Goal: Task Accomplishment & Management: Manage account settings

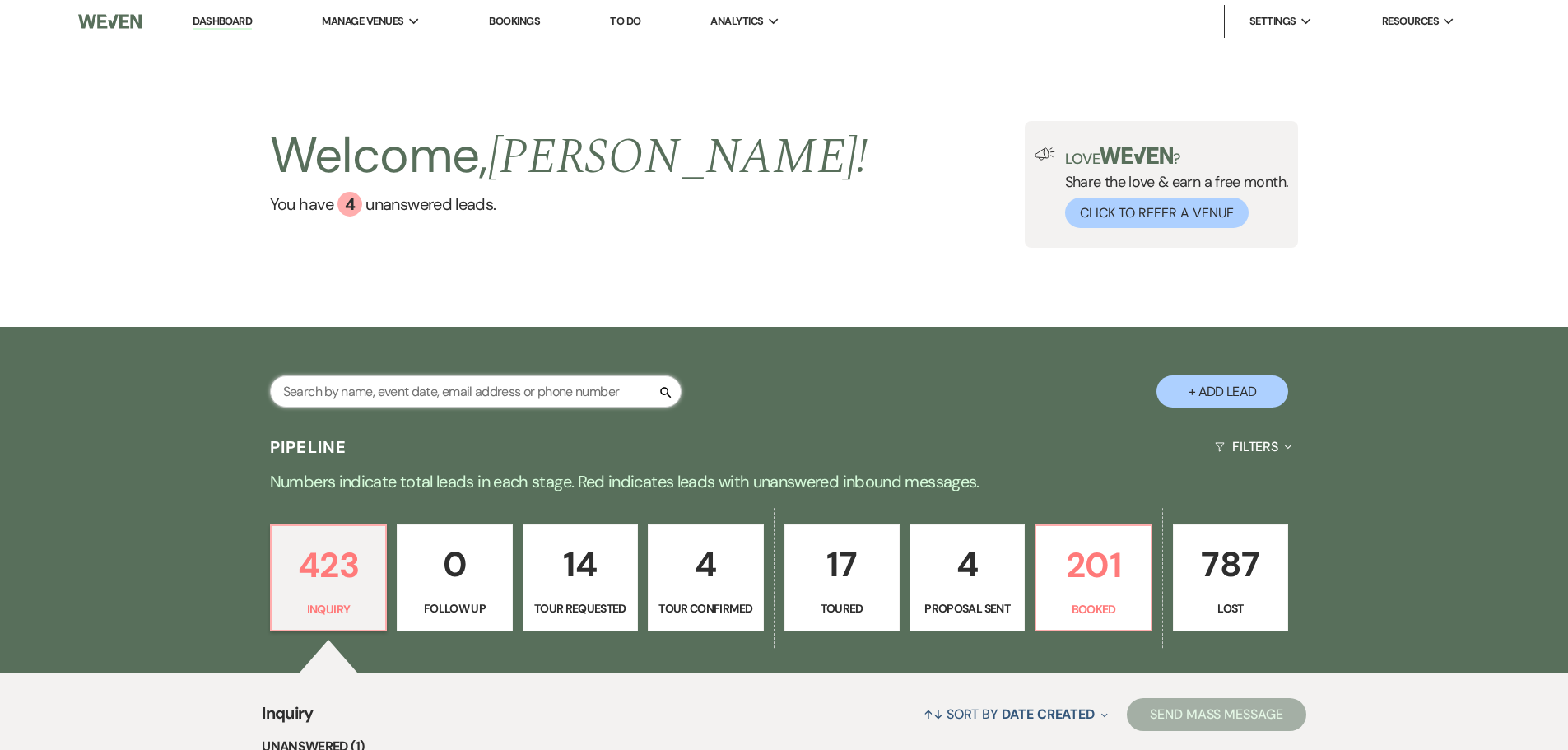
drag, startPoint x: 0, startPoint y: 0, endPoint x: 358, endPoint y: 385, distance: 525.7
click at [358, 385] on input "text" at bounding box center [476, 392] width 412 height 32
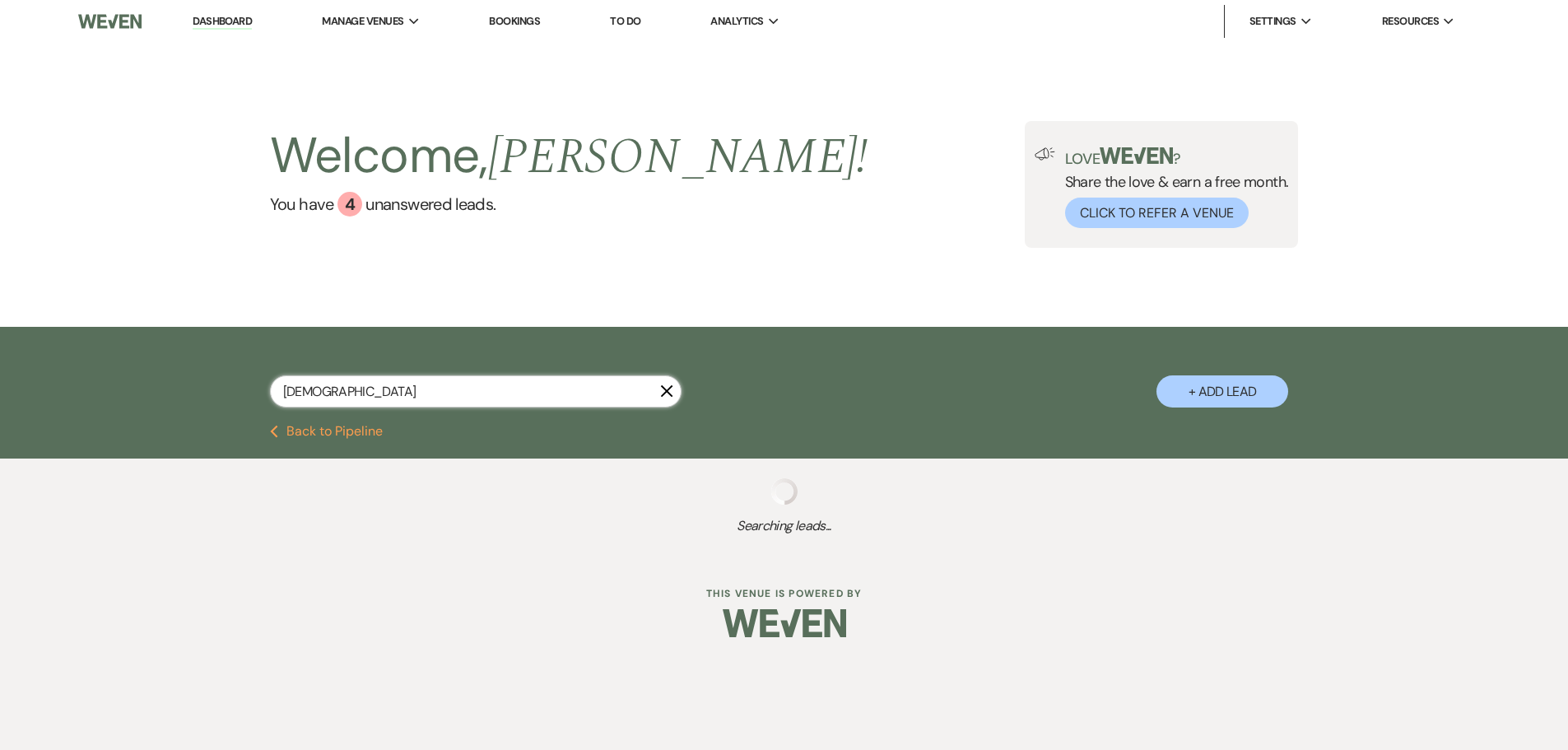
type input "[PERSON_NAME]"
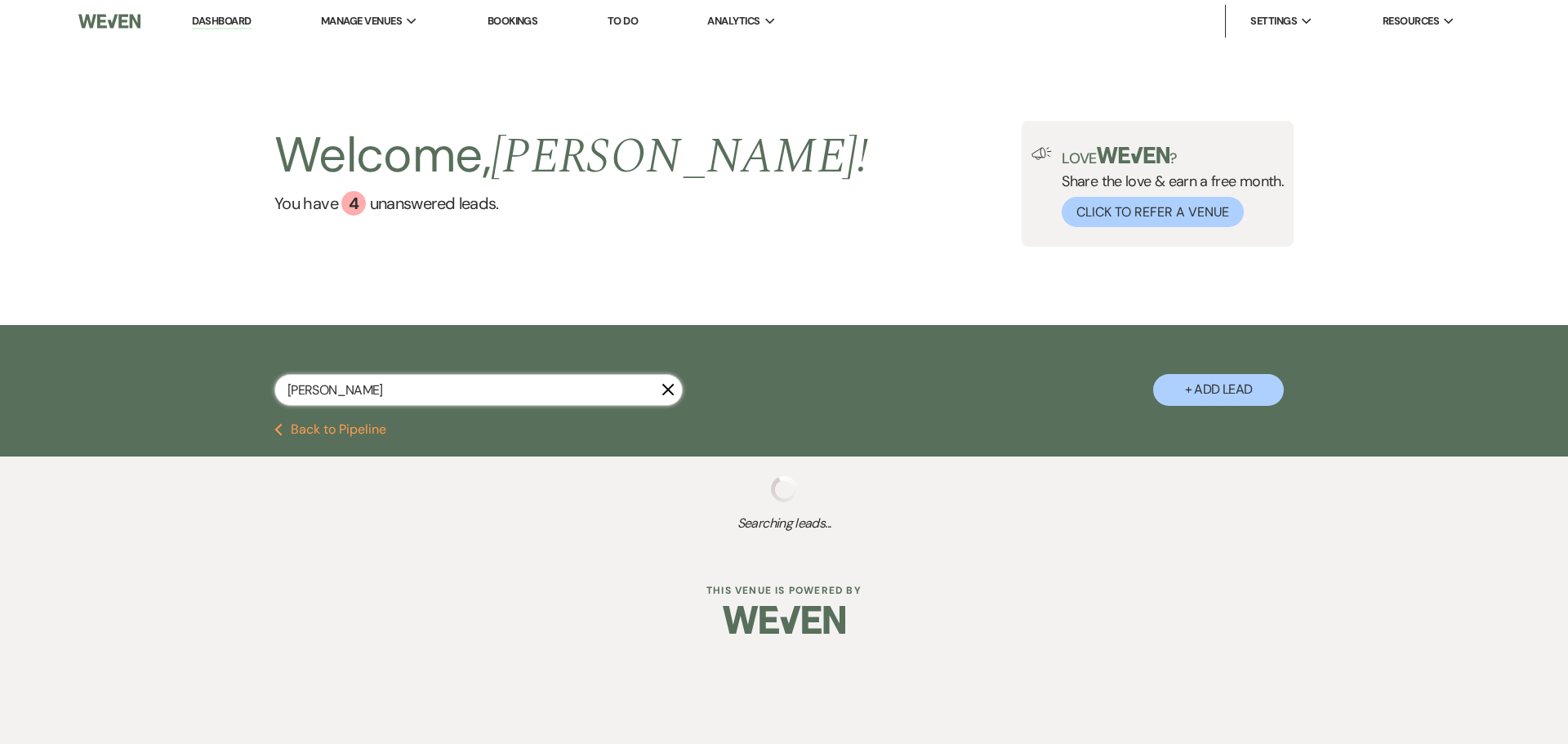
select select "8"
select select "5"
select select "8"
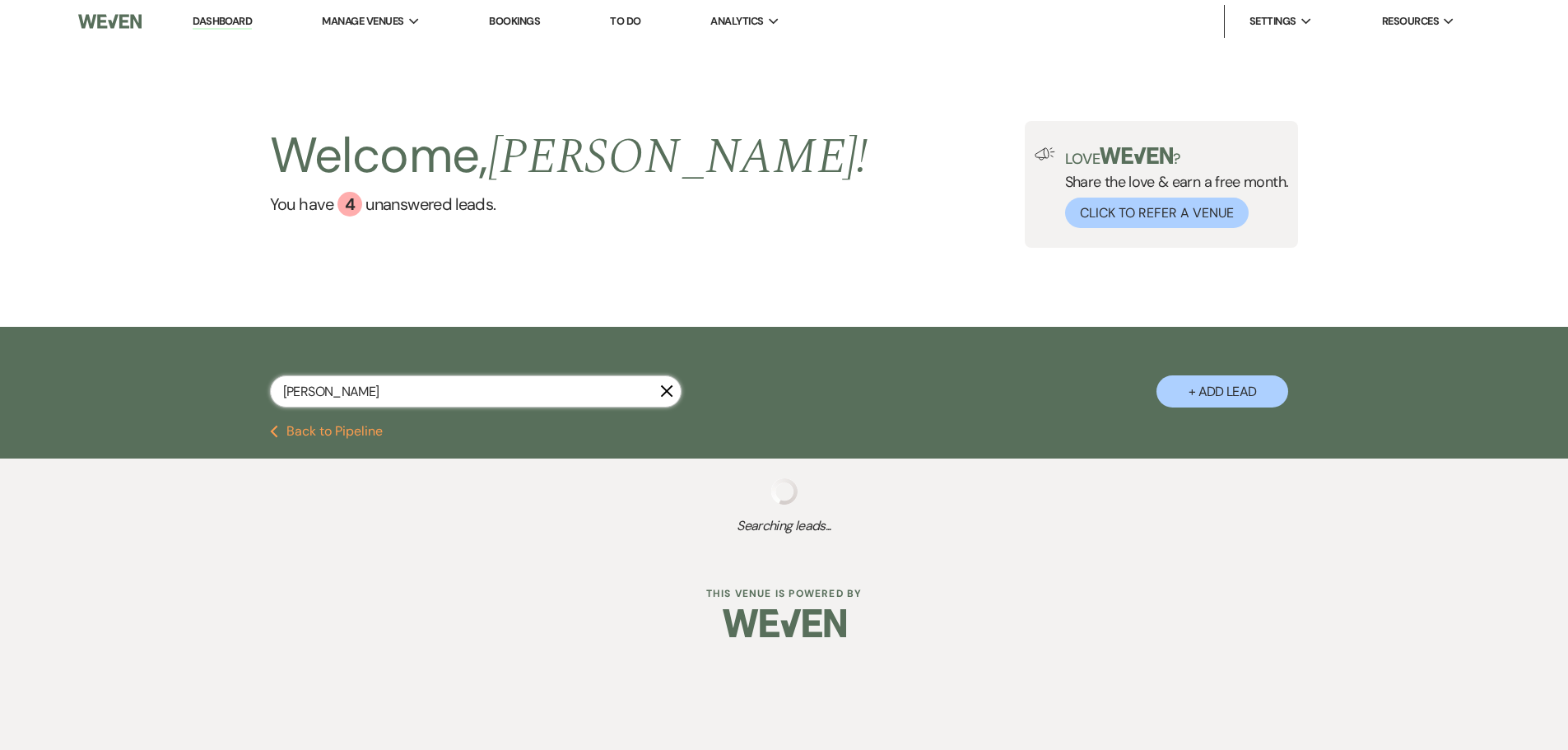
select select "8"
select select "5"
select select "8"
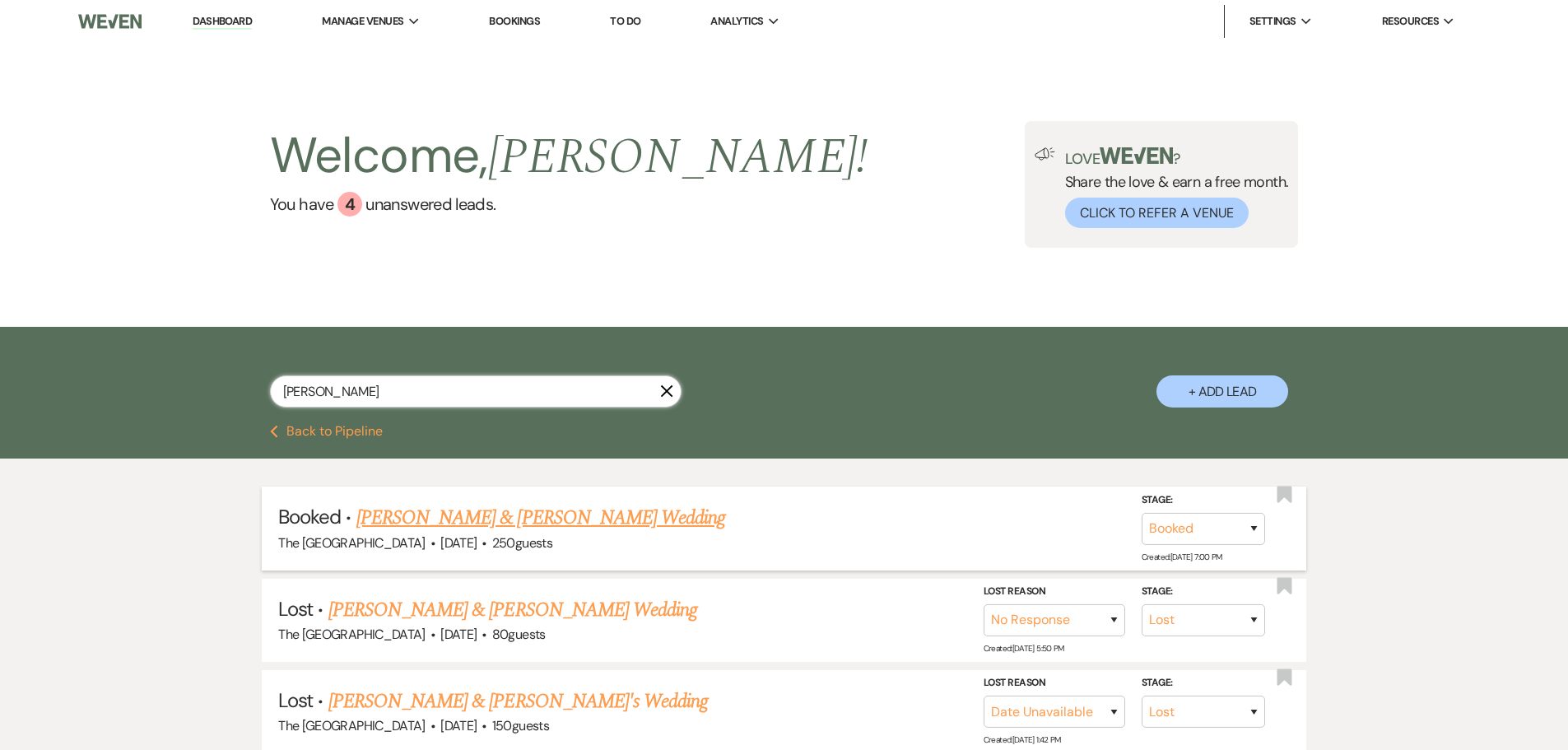
type input "[PERSON_NAME]"
click at [455, 520] on link "[PERSON_NAME] & [PERSON_NAME] Wedding" at bounding box center [540, 517] width 368 height 30
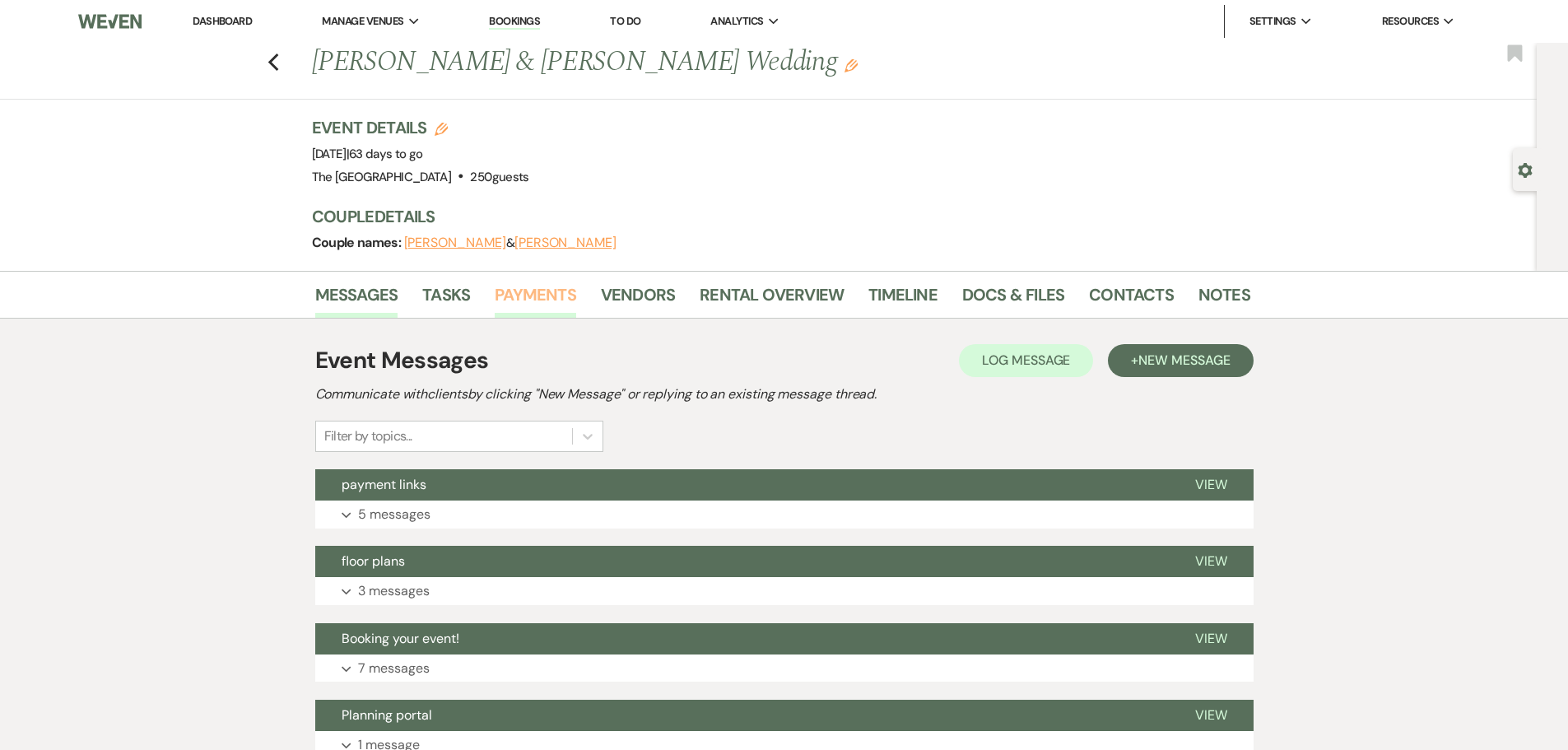
click at [540, 290] on link "Payments" at bounding box center [535, 300] width 81 height 36
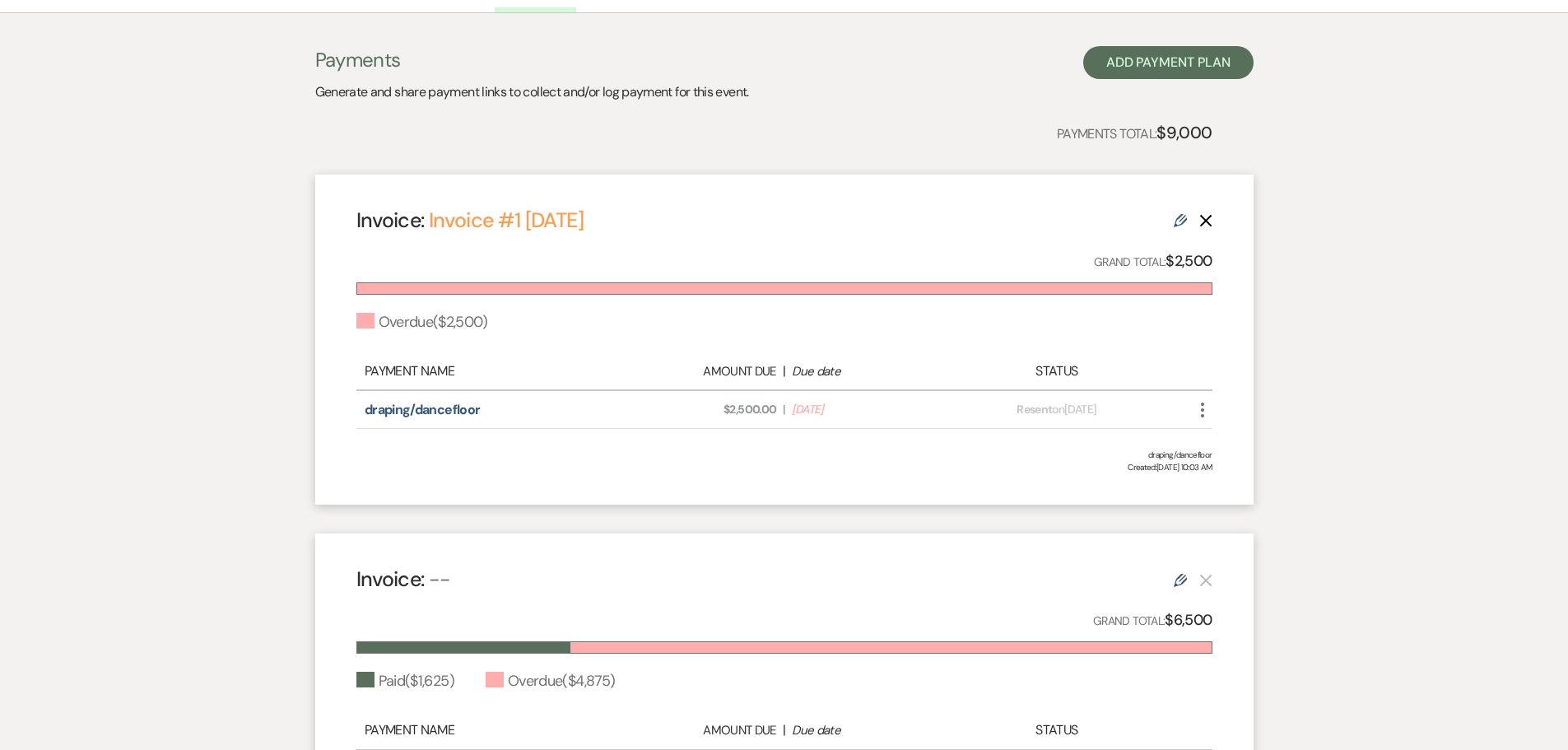
scroll to position [330, 0]
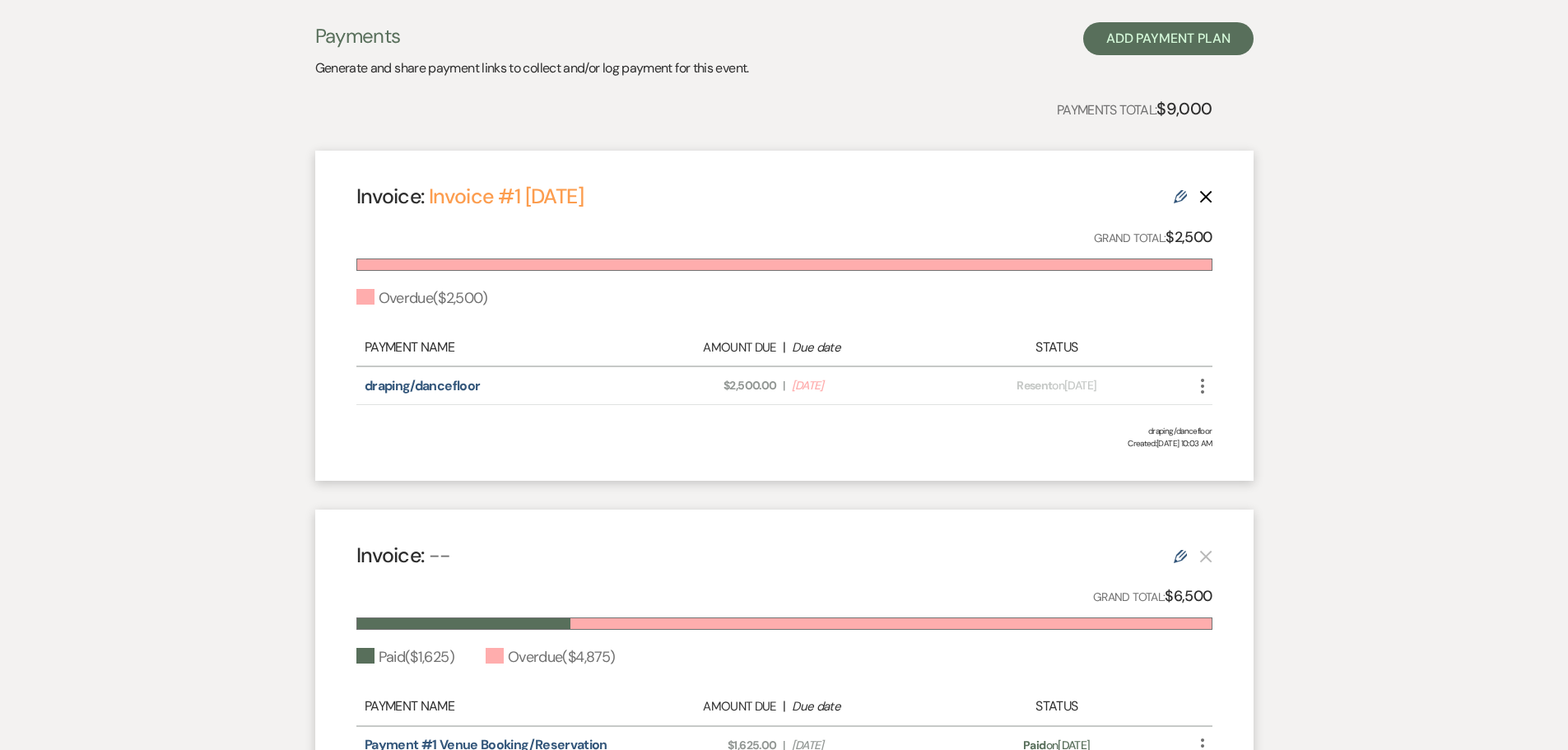
click at [1202, 381] on use "button" at bounding box center [1203, 385] width 4 height 14
click at [1207, 443] on button "Check [PERSON_NAME] [PERSON_NAME] as Paid" at bounding box center [1275, 447] width 167 height 28
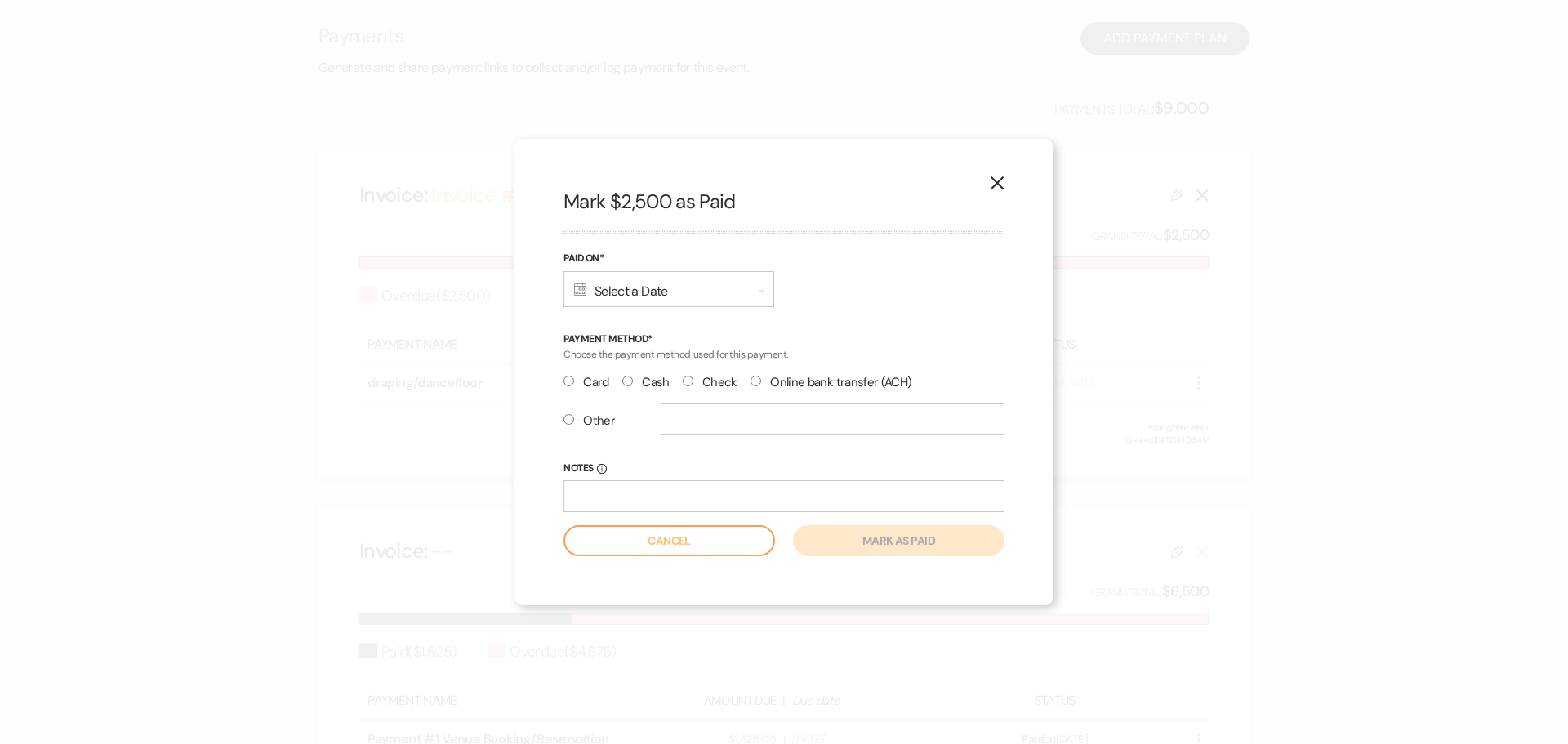
click at [571, 384] on input "Card" at bounding box center [569, 380] width 11 height 11
radio input "true"
click at [655, 288] on div "Calendar Select a Date Expand" at bounding box center [669, 288] width 211 height 36
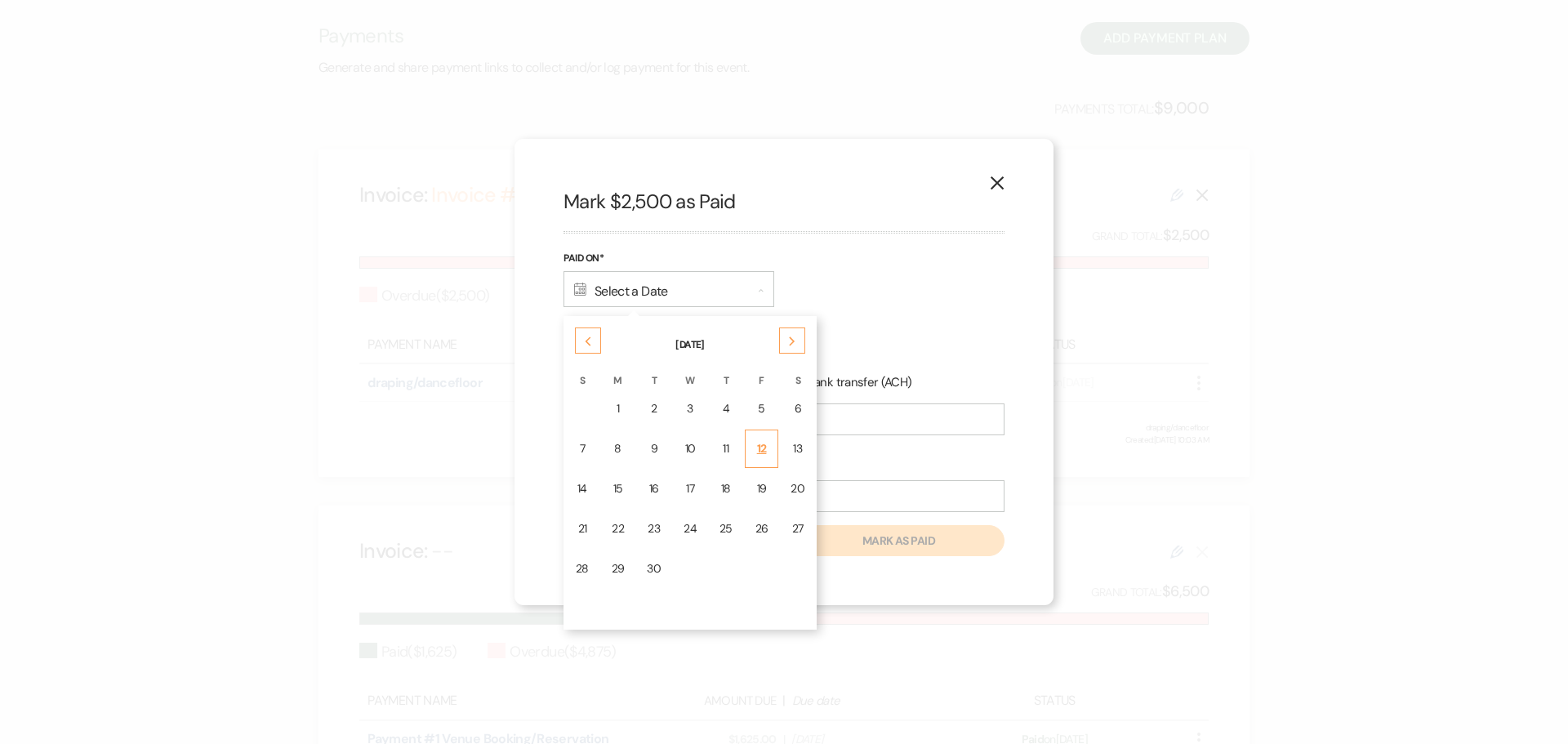
click at [750, 457] on td "12" at bounding box center [762, 448] width 34 height 38
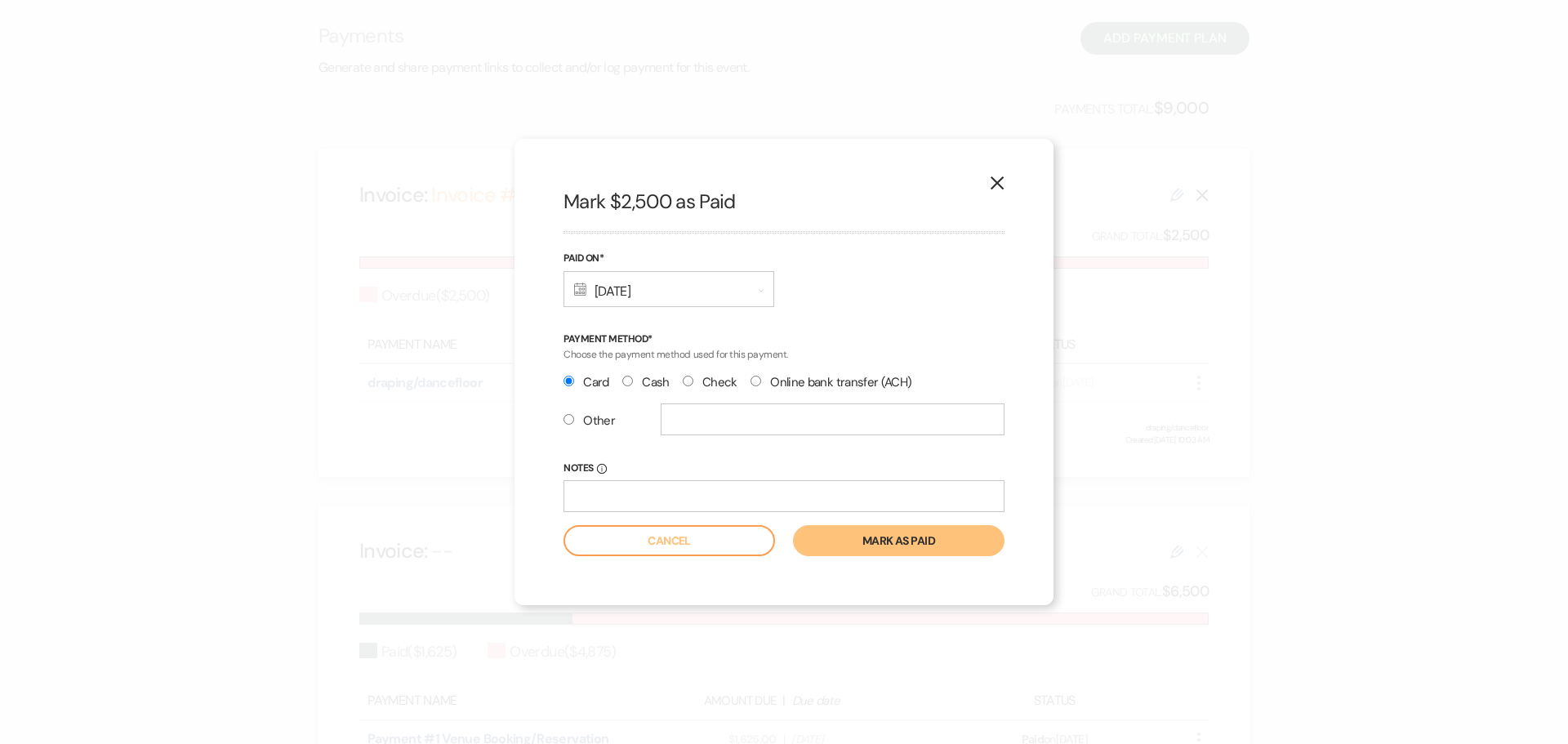
click at [831, 549] on button "Mark as paid" at bounding box center [899, 540] width 212 height 31
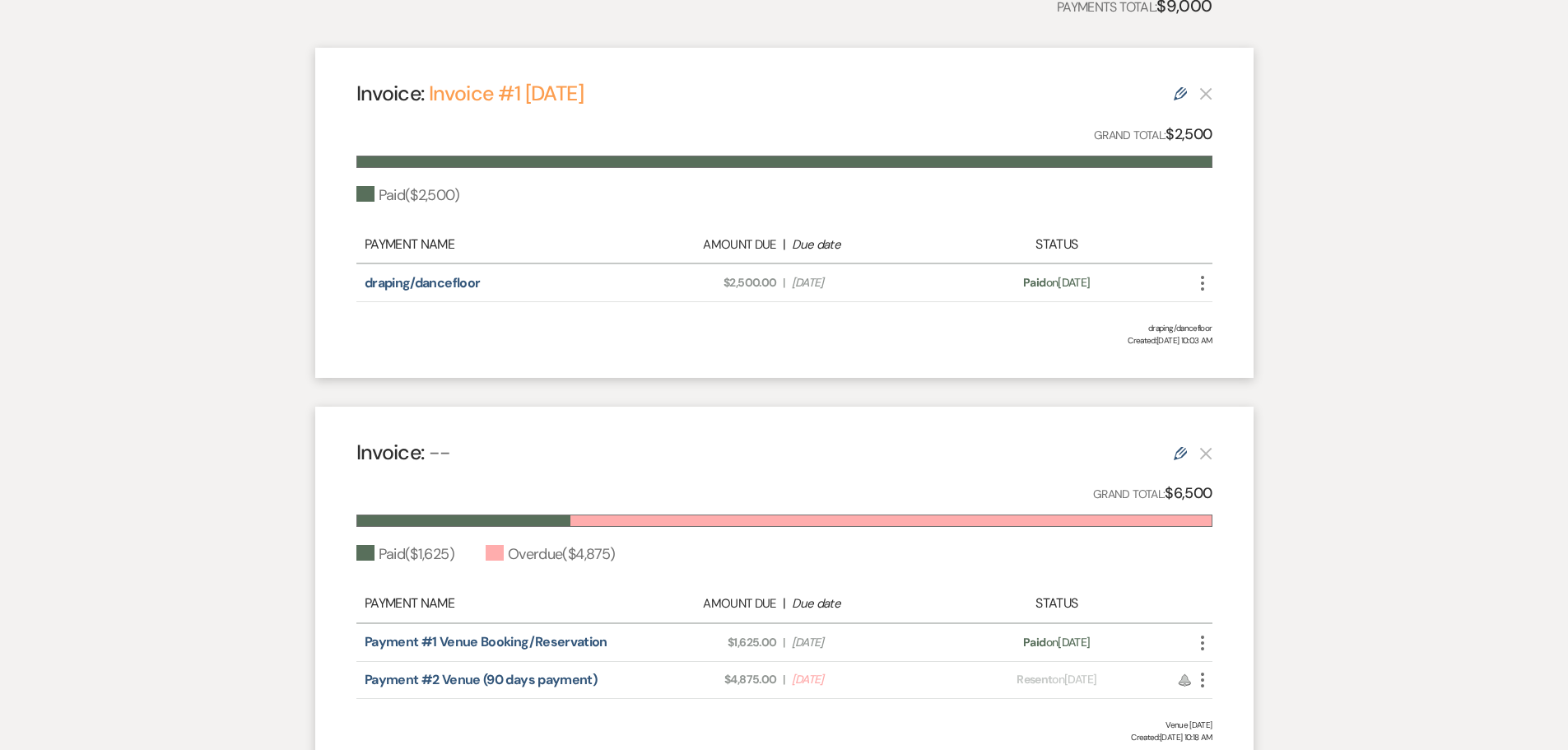
scroll to position [576, 0]
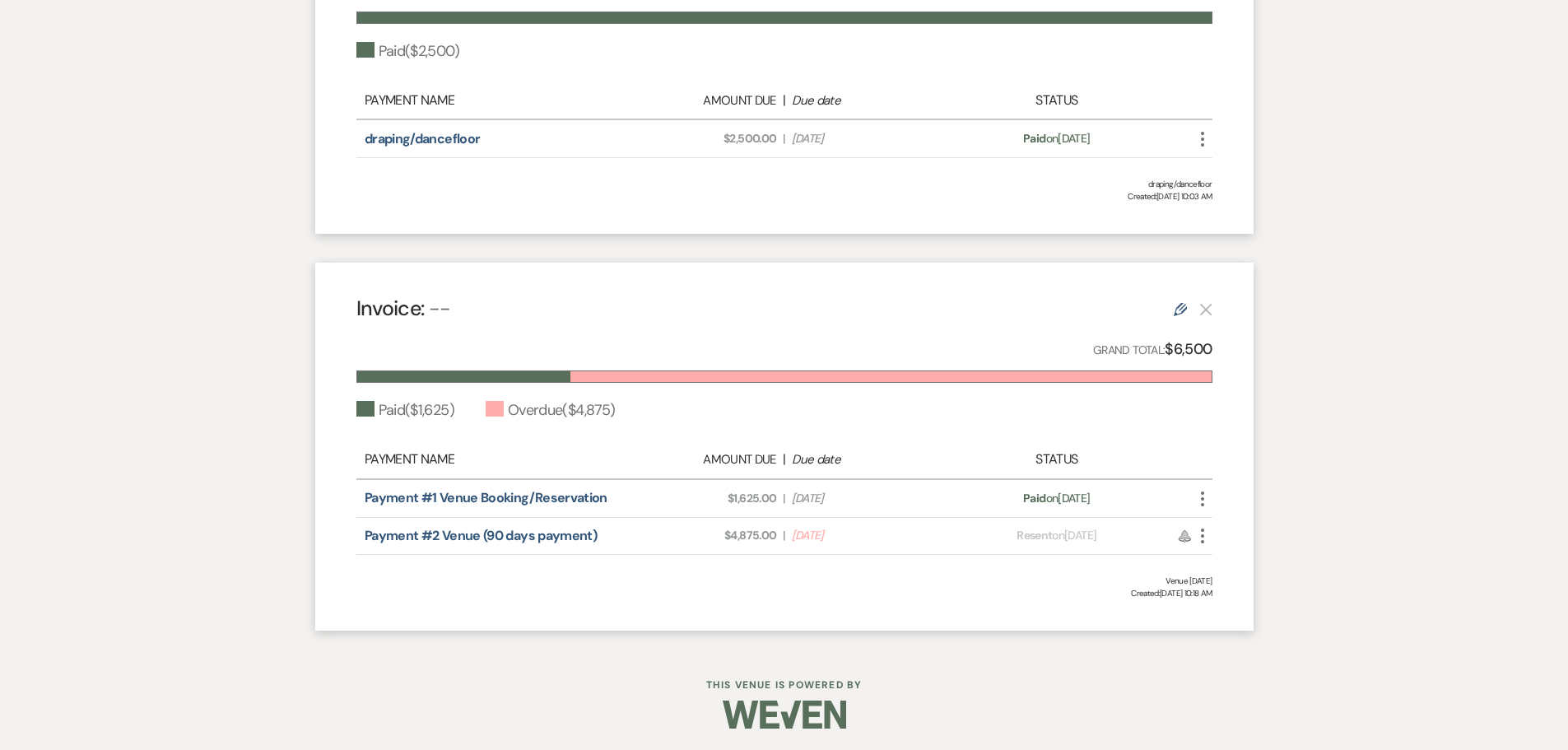
click at [1196, 529] on icon "More" at bounding box center [1202, 536] width 20 height 20
click at [1208, 600] on button "Check [PERSON_NAME] [PERSON_NAME] as Paid" at bounding box center [1275, 596] width 167 height 28
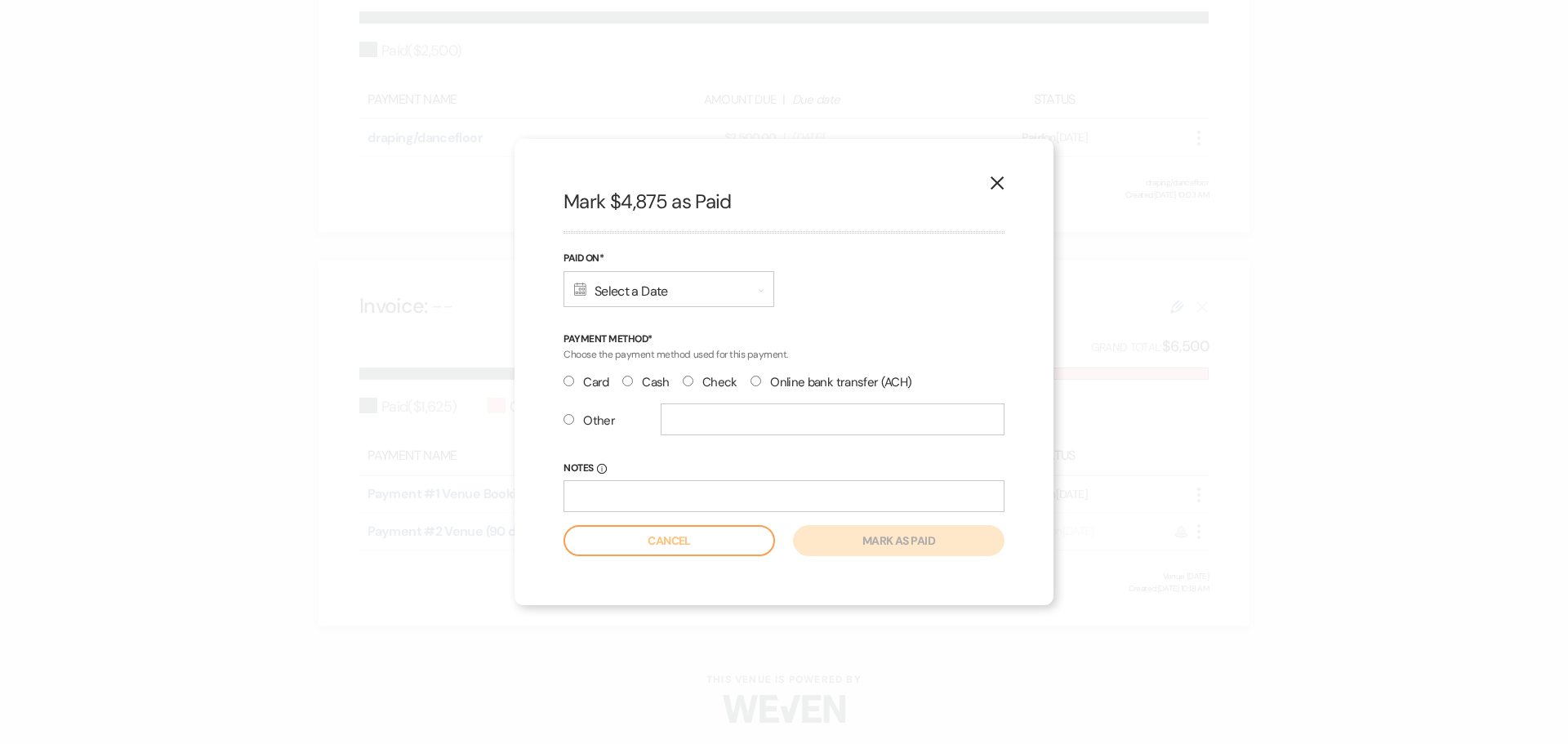
click at [644, 294] on div "Calendar Select a Date Expand" at bounding box center [669, 288] width 211 height 36
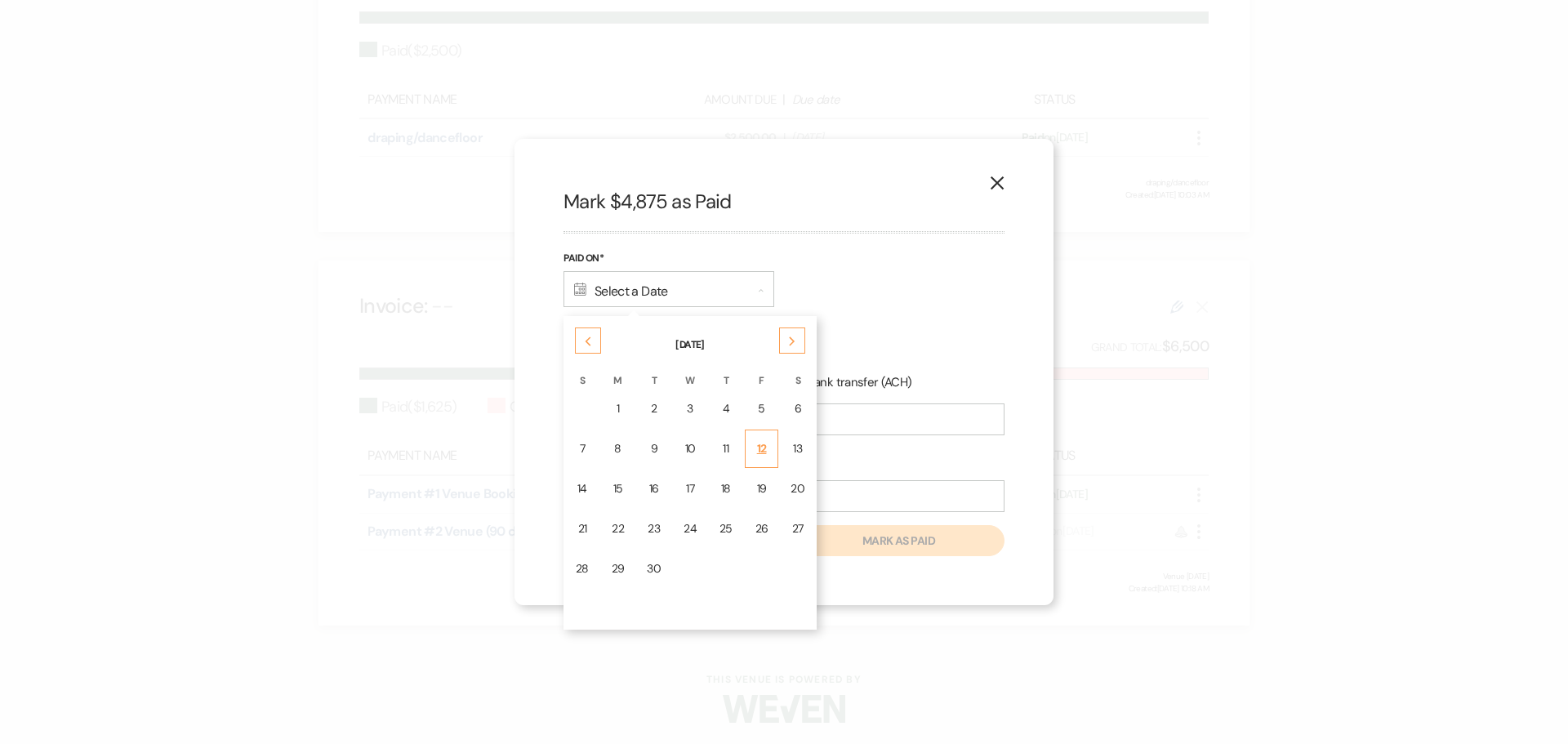
click at [766, 446] on div "12" at bounding box center [761, 448] width 13 height 17
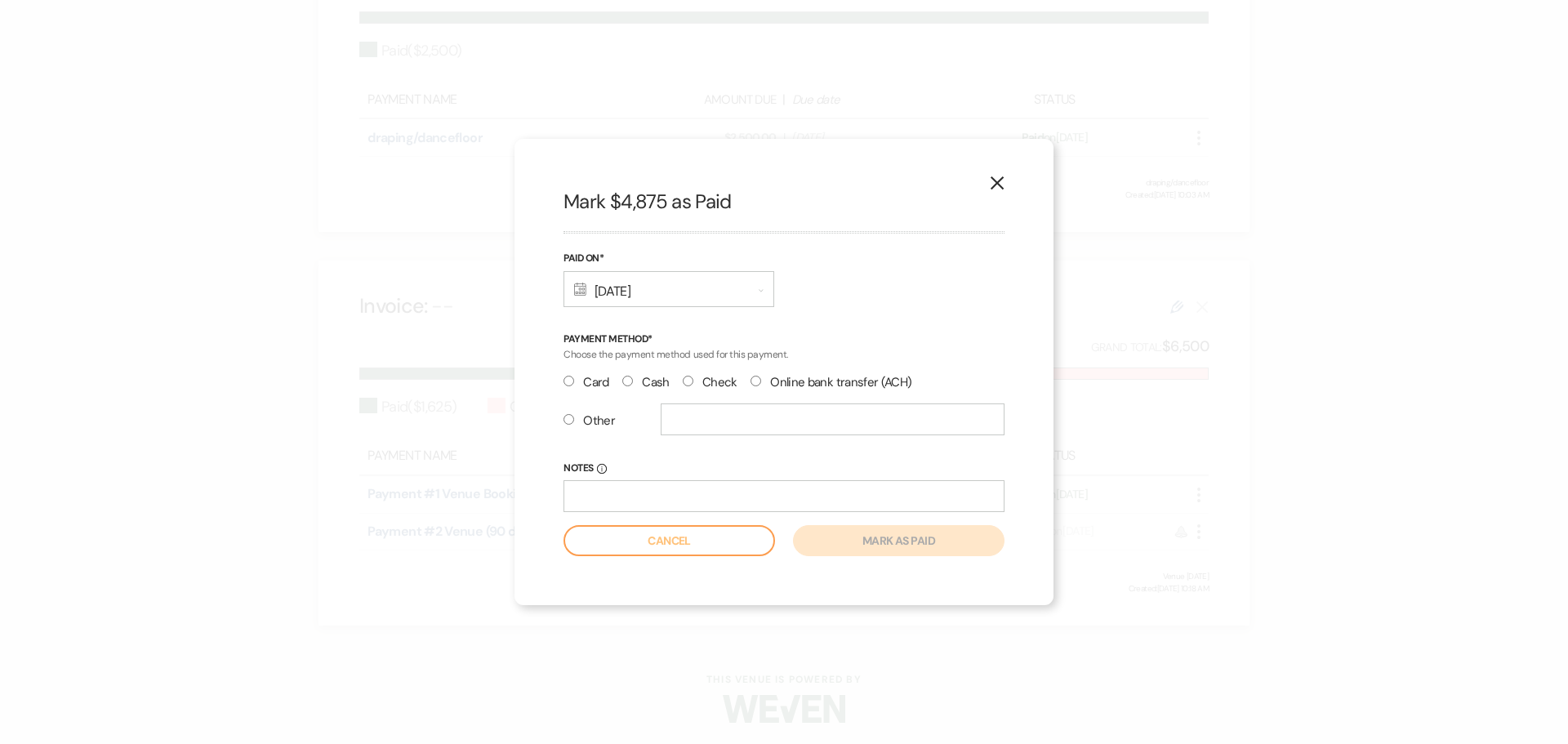
click at [571, 380] on input "Card" at bounding box center [569, 380] width 11 height 11
radio input "true"
click at [829, 532] on button "Mark as paid" at bounding box center [899, 540] width 212 height 31
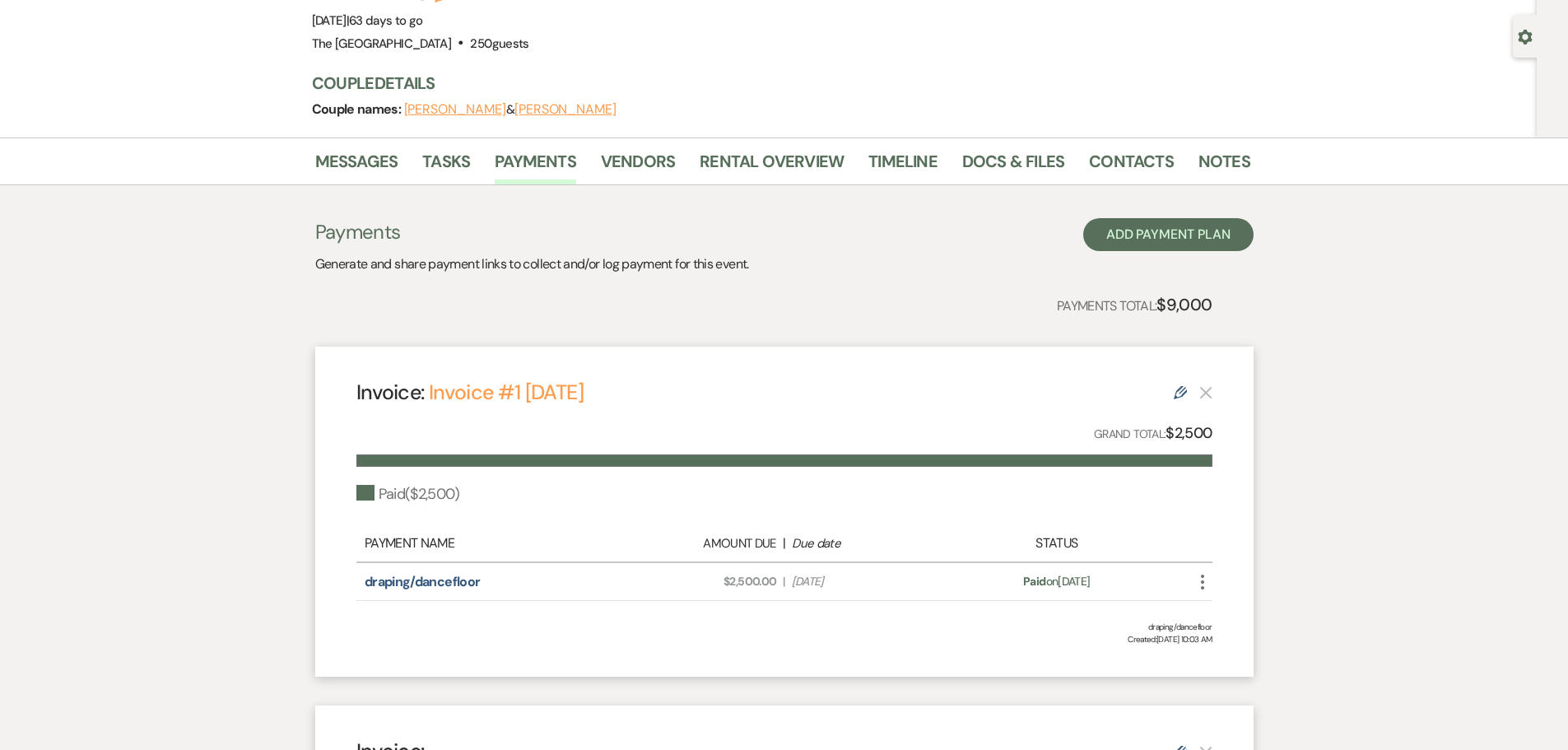
scroll to position [0, 0]
